Goal: Task Accomplishment & Management: Manage account settings

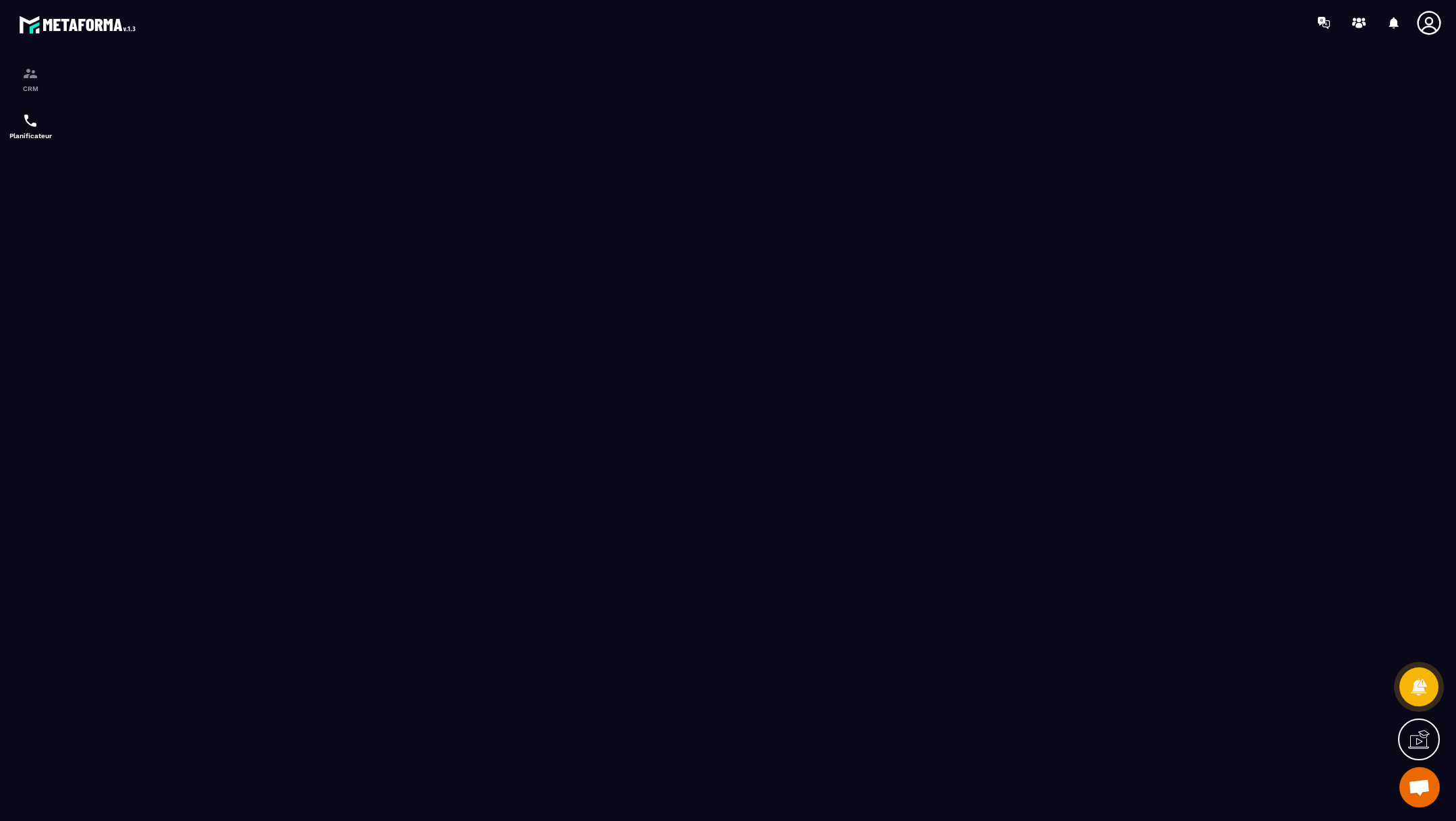
scroll to position [536, 0]
click at [28, 73] on img at bounding box center [30, 73] width 16 height 16
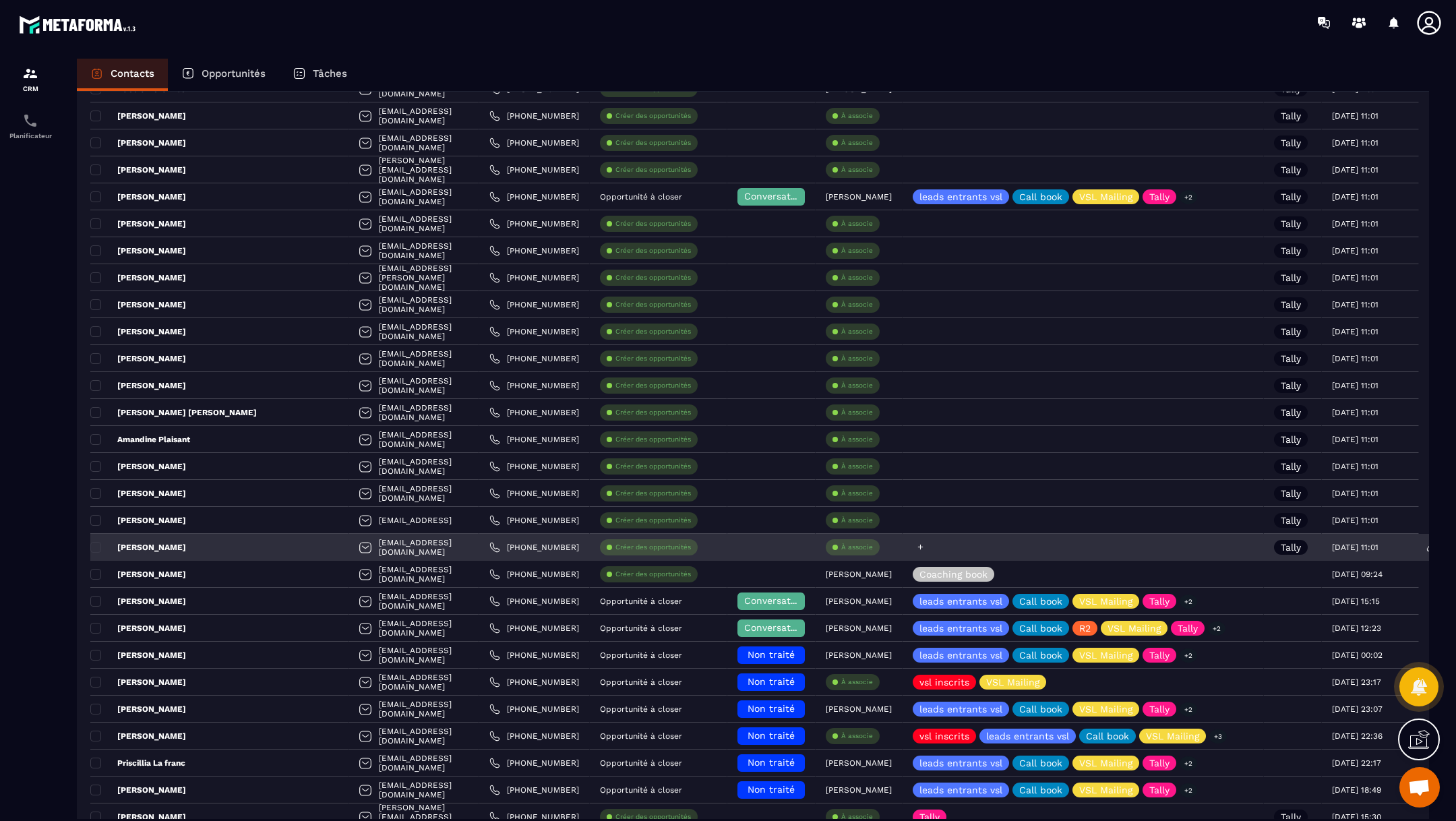
scroll to position [2182, 0]
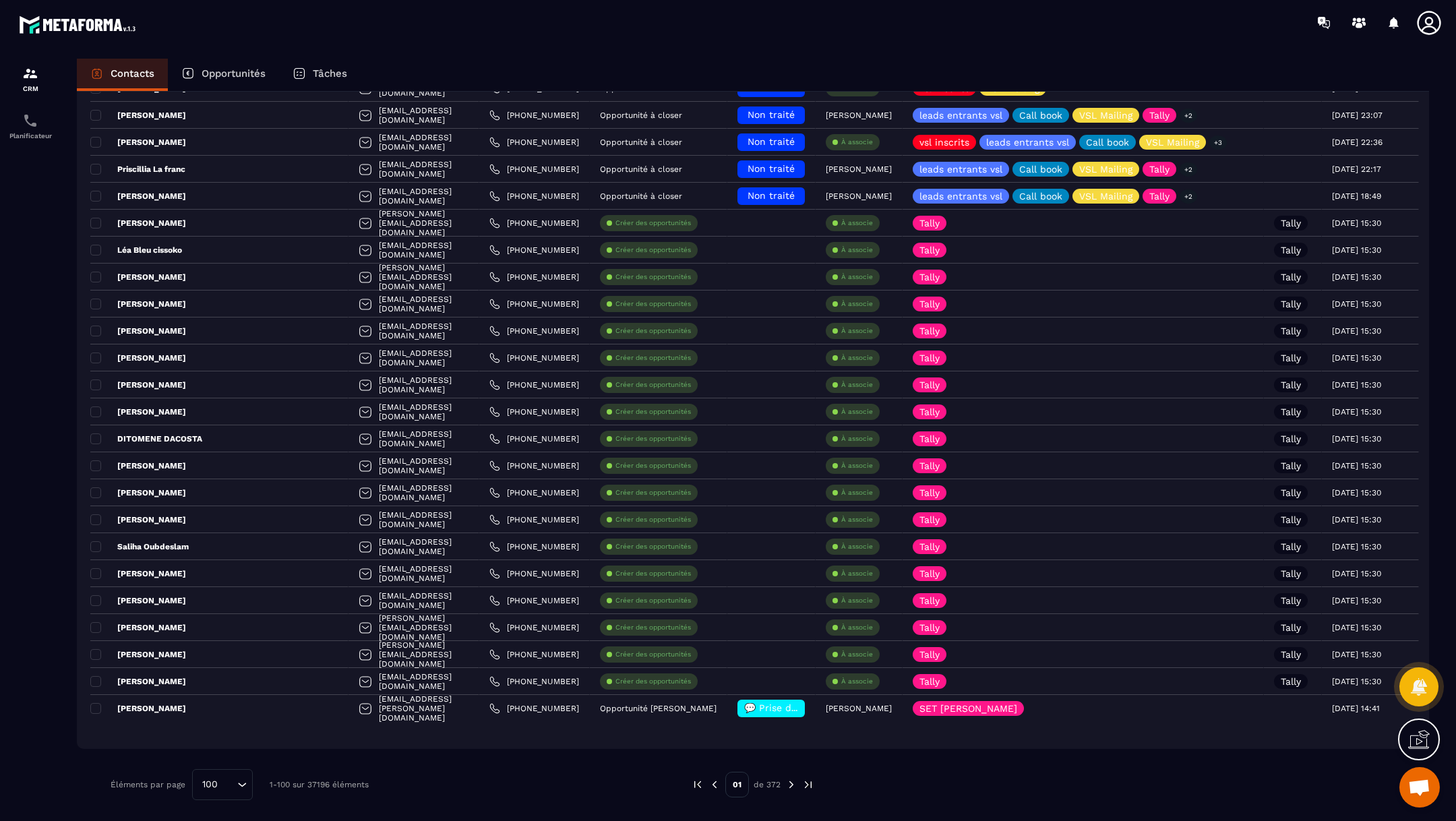
click at [201, 69] on div "Opportunités" at bounding box center [223, 75] width 111 height 33
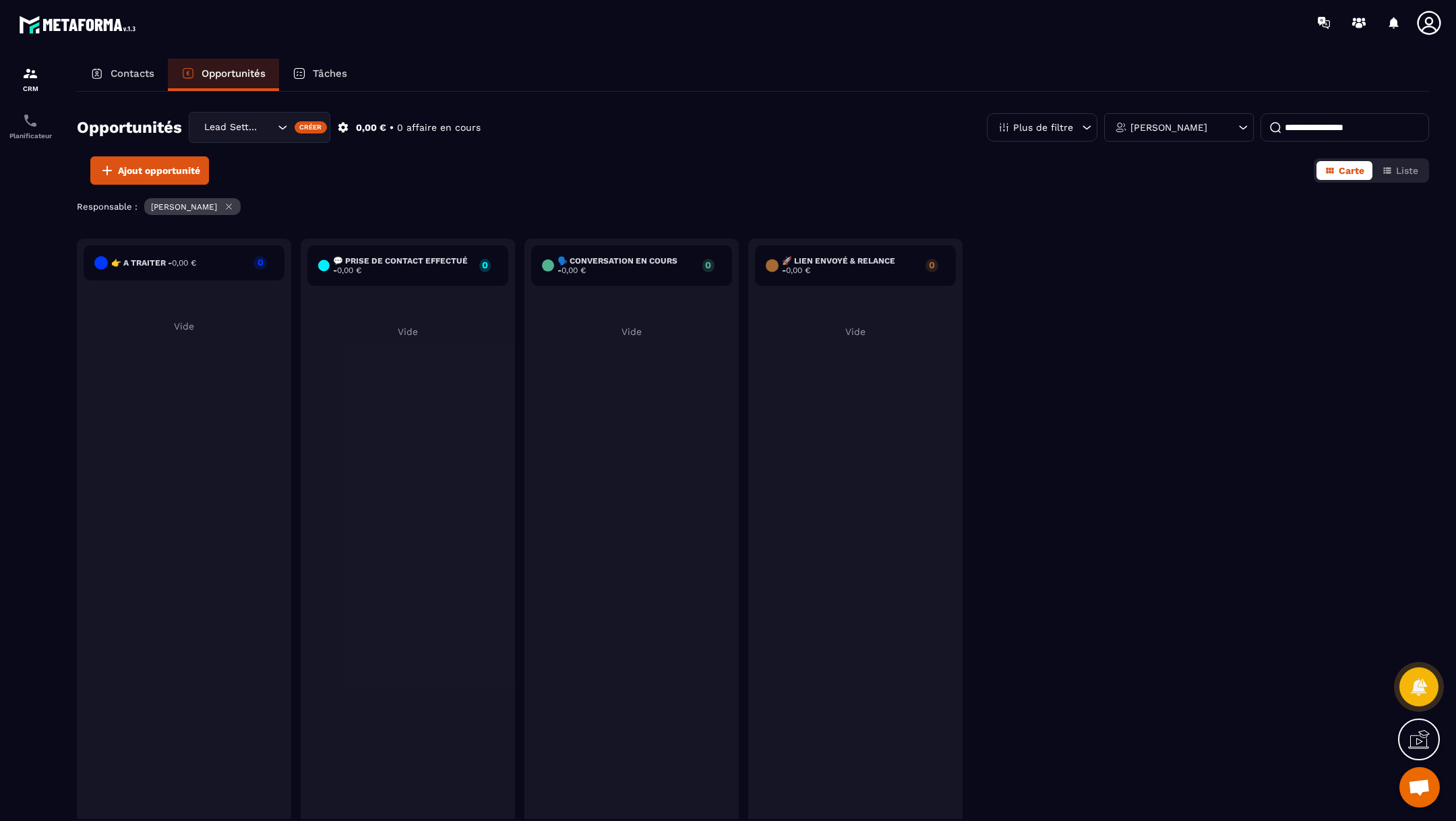
click at [232, 121] on div "Lead Setting" at bounding box center [238, 127] width 76 height 15
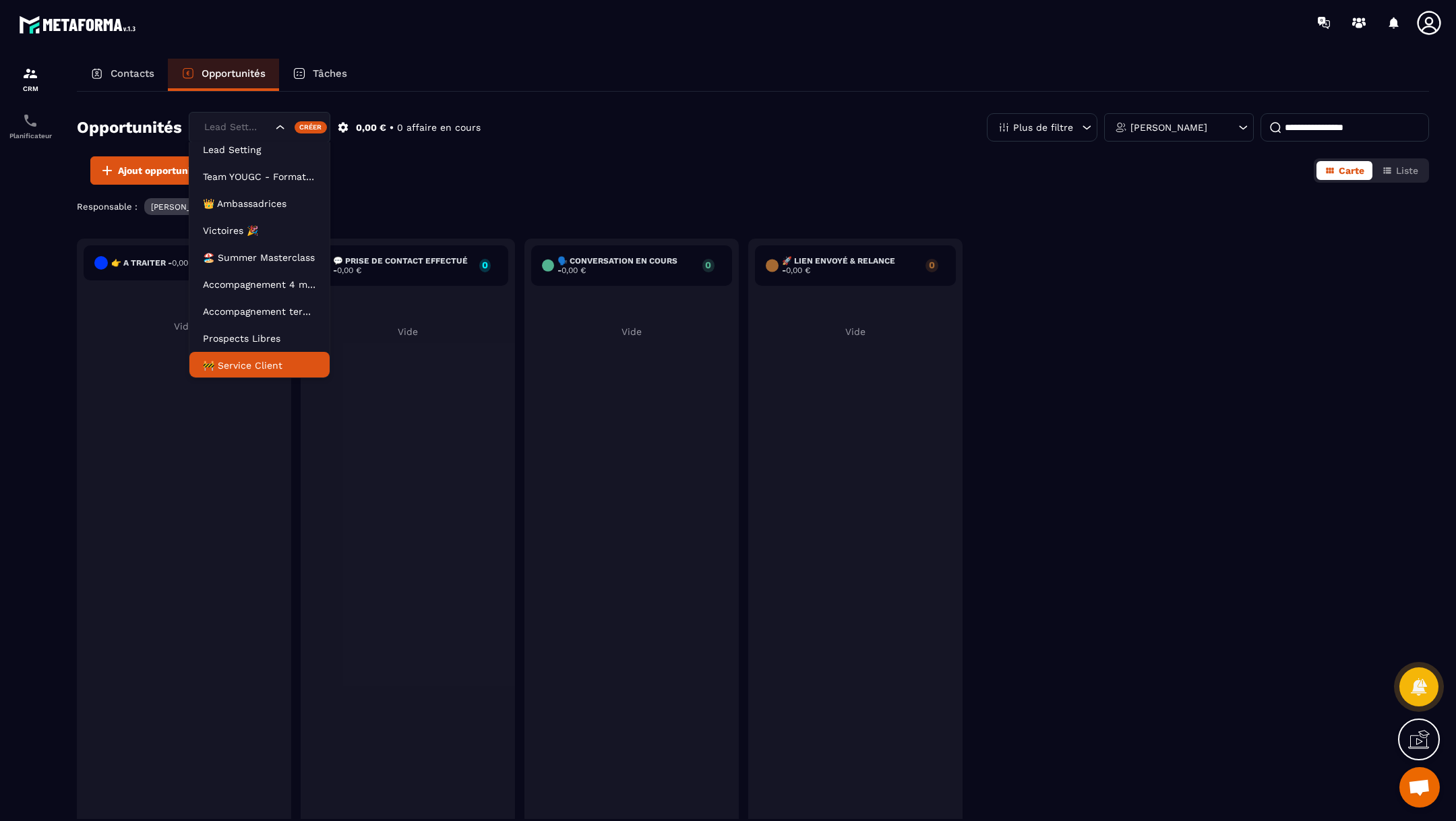
scroll to position [61, 0]
click at [233, 340] on p "Lead closing" at bounding box center [260, 337] width 113 height 13
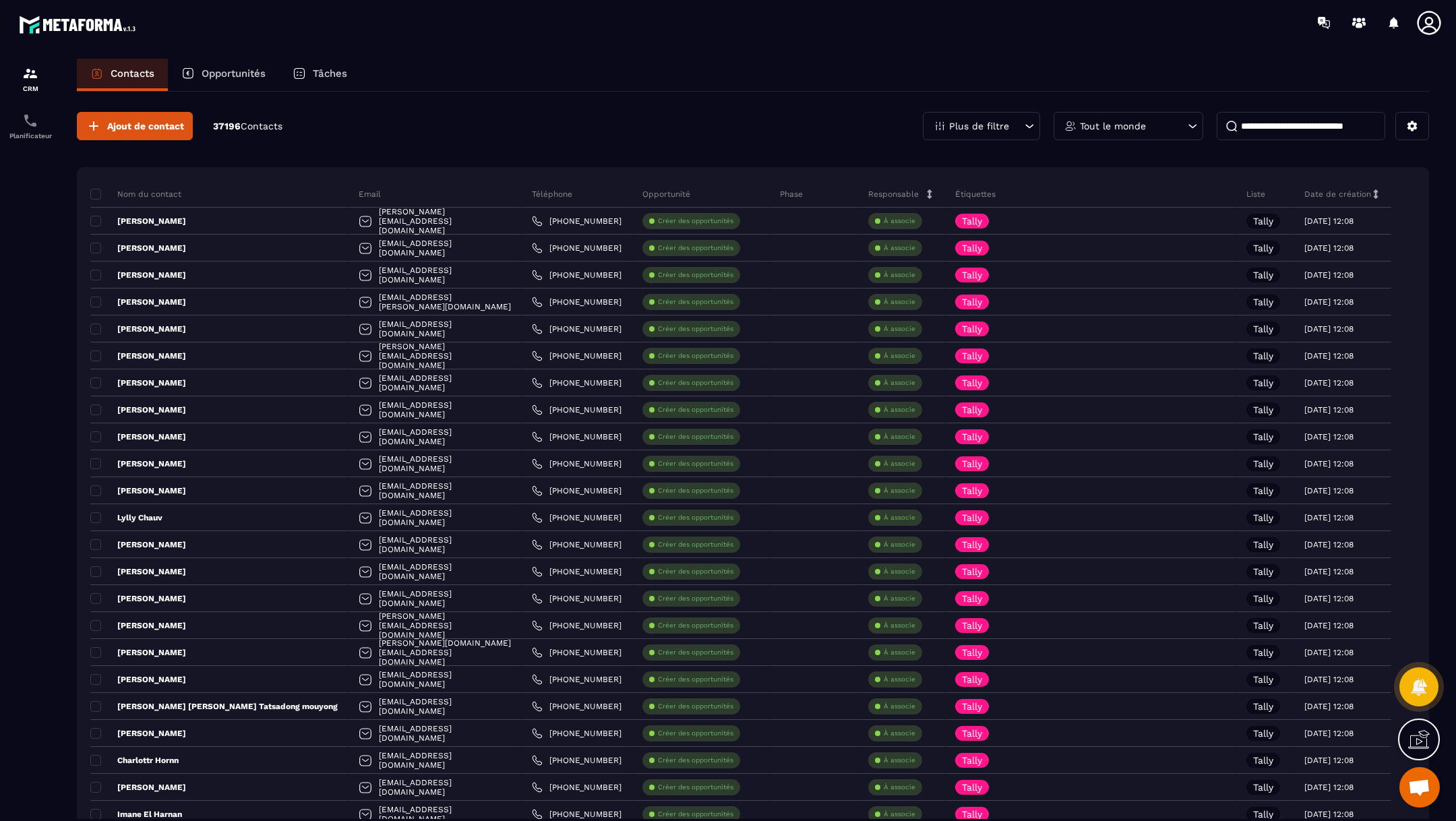
click at [226, 63] on div "Opportunités" at bounding box center [223, 75] width 111 height 33
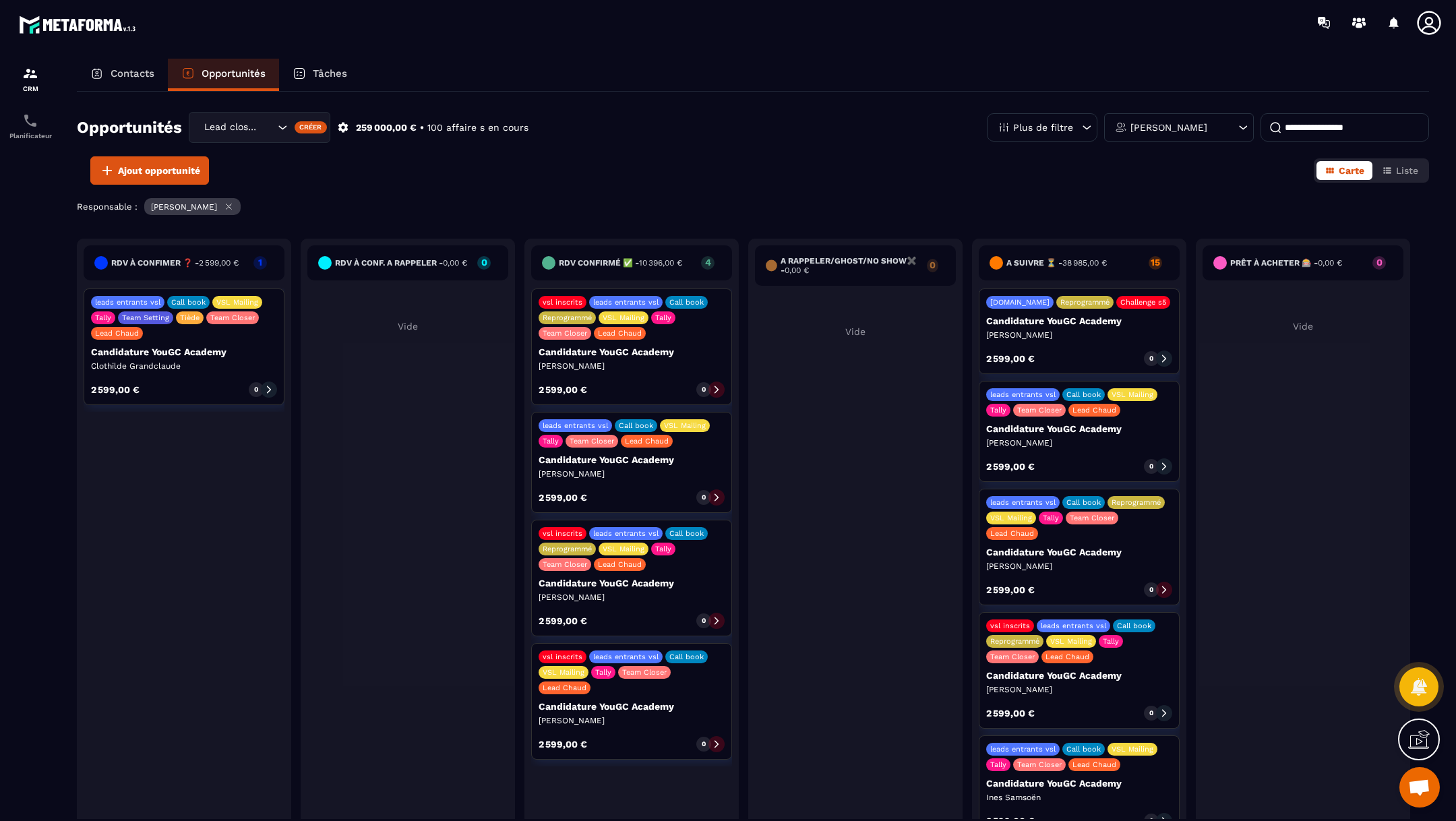
click at [225, 128] on div "Lead closing" at bounding box center [238, 127] width 76 height 15
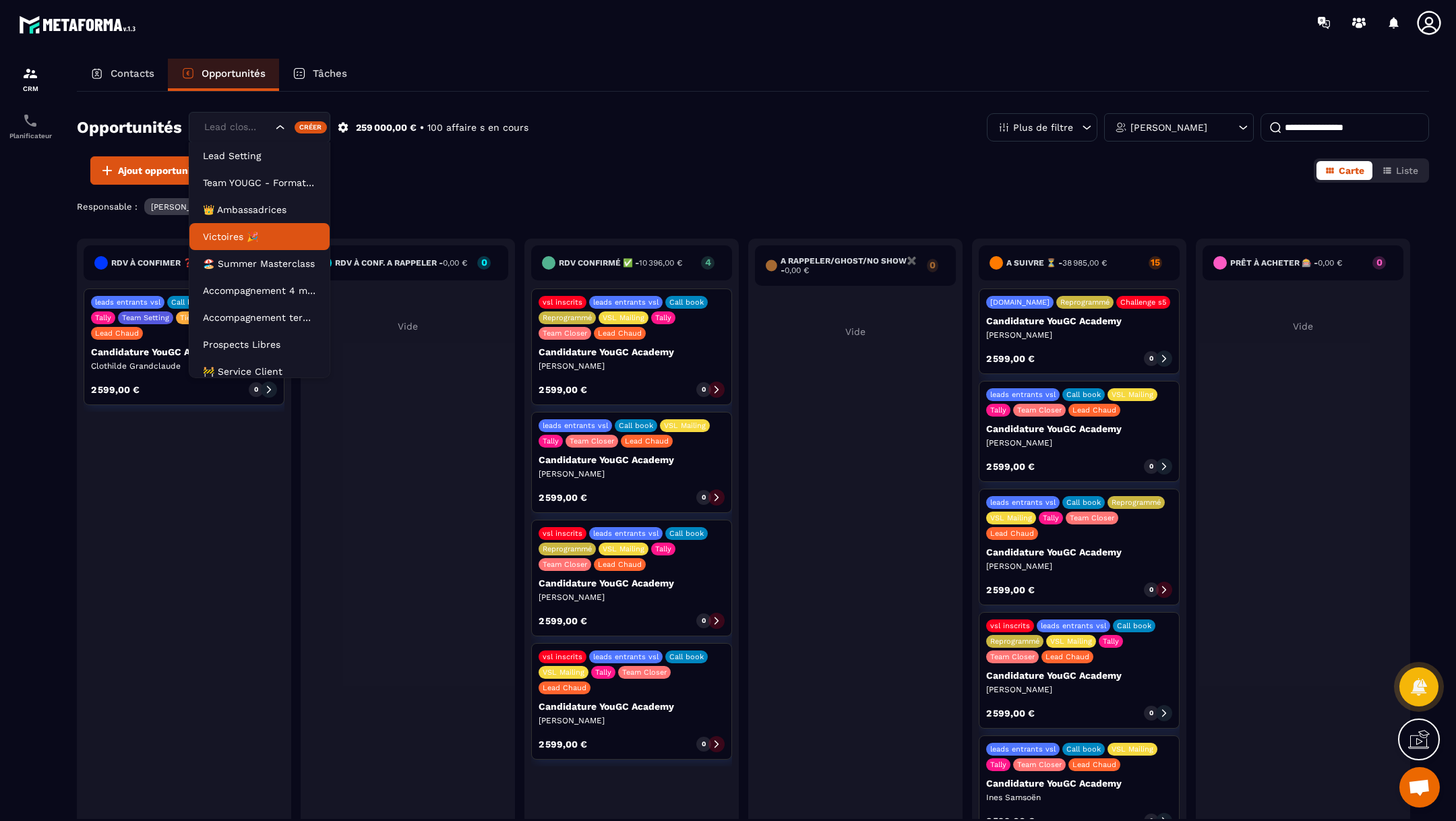
scroll to position [6, 0]
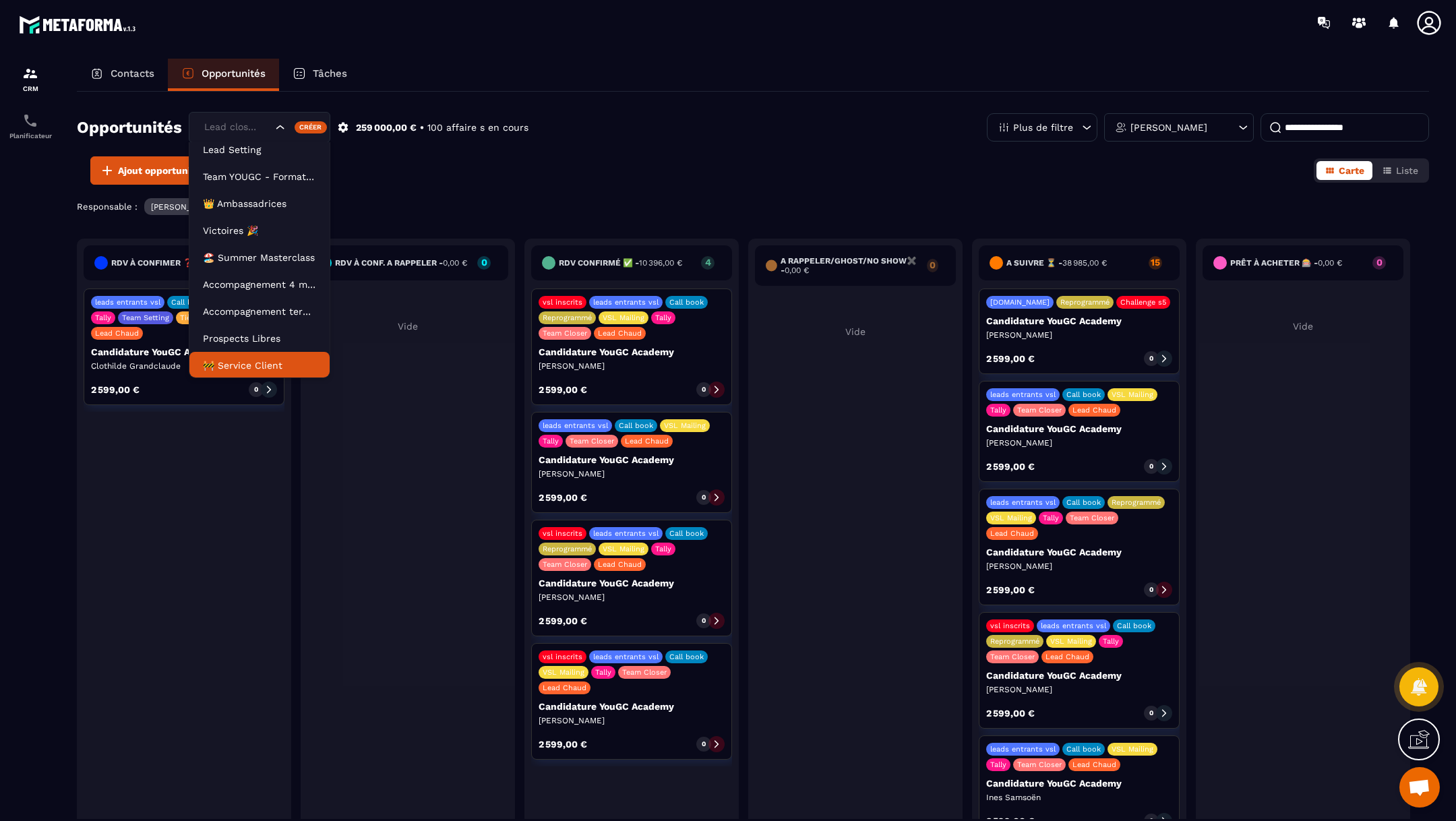
click at [525, 204] on div "Responsable : [PERSON_NAME]" at bounding box center [753, 208] width 1353 height 20
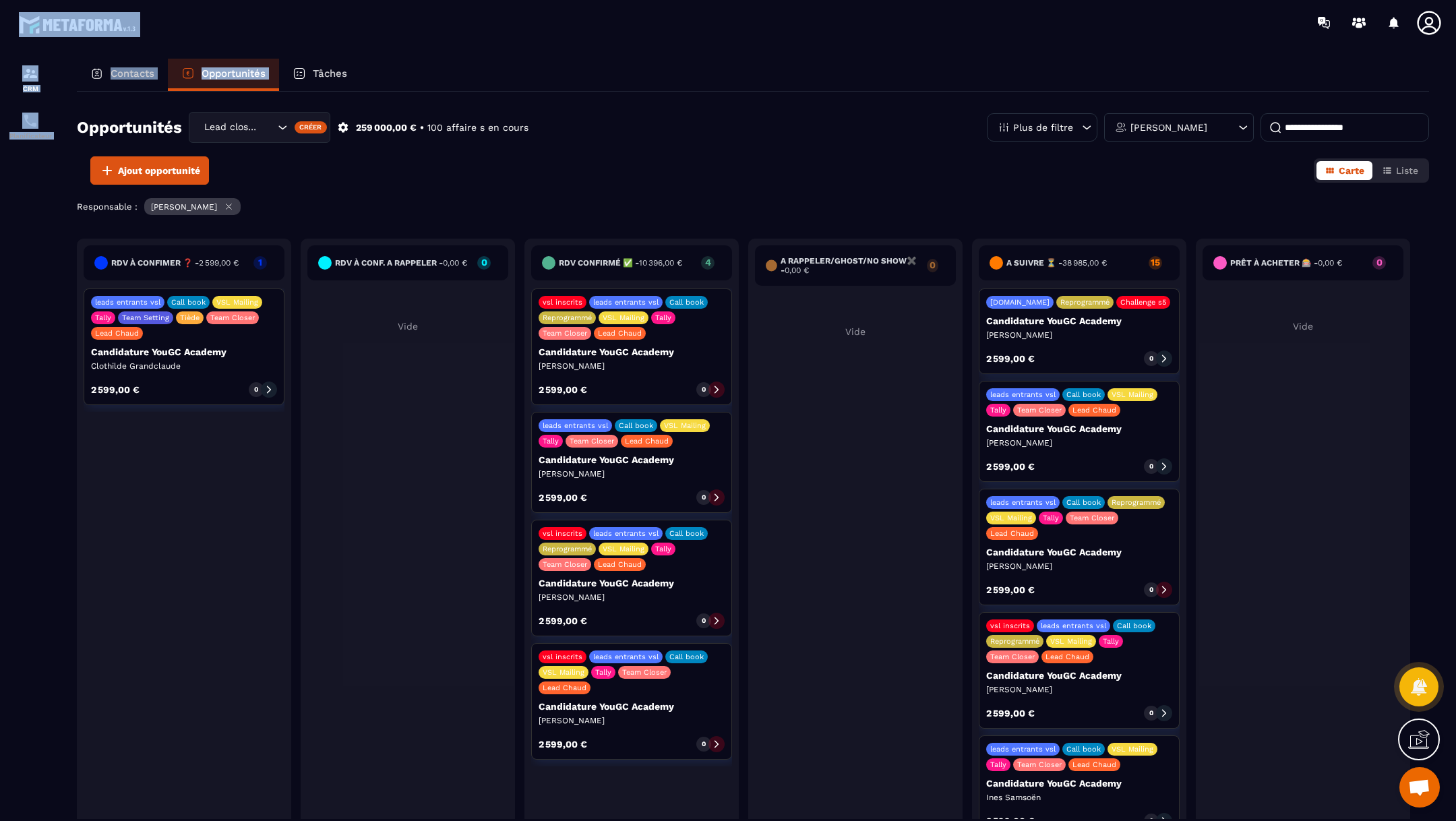
drag, startPoint x: 1007, startPoint y: -29, endPoint x: 1067, endPoint y: -46, distance: 62.4
click at [1067, 0] on html "CRM Planificateur Contacts Opportunités Tâches Opportunités Lead closing Créer …" at bounding box center [728, 410] width 1456 height 821
